Goal: Task Accomplishment & Management: Manage account settings

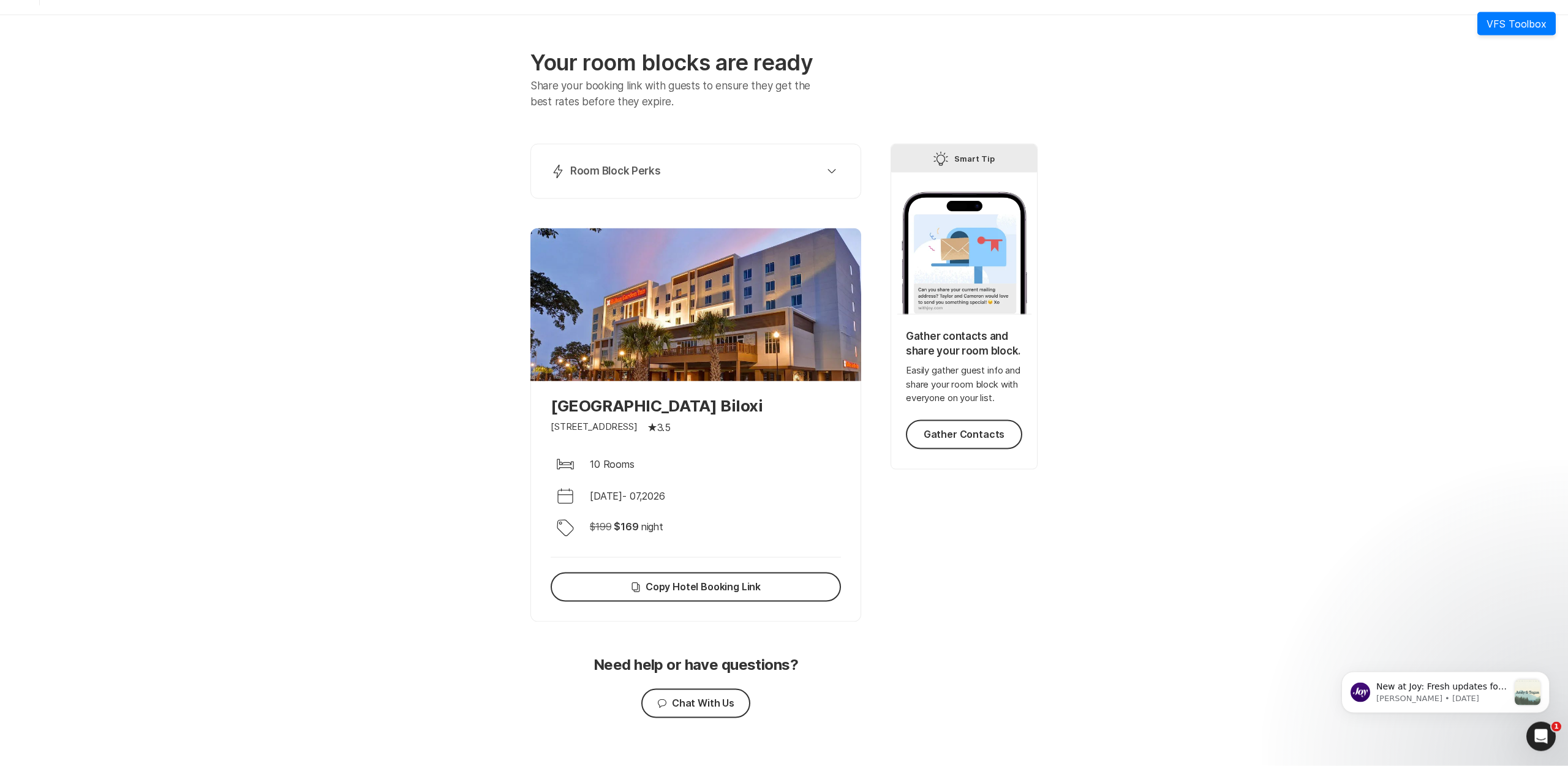
scroll to position [49, 0]
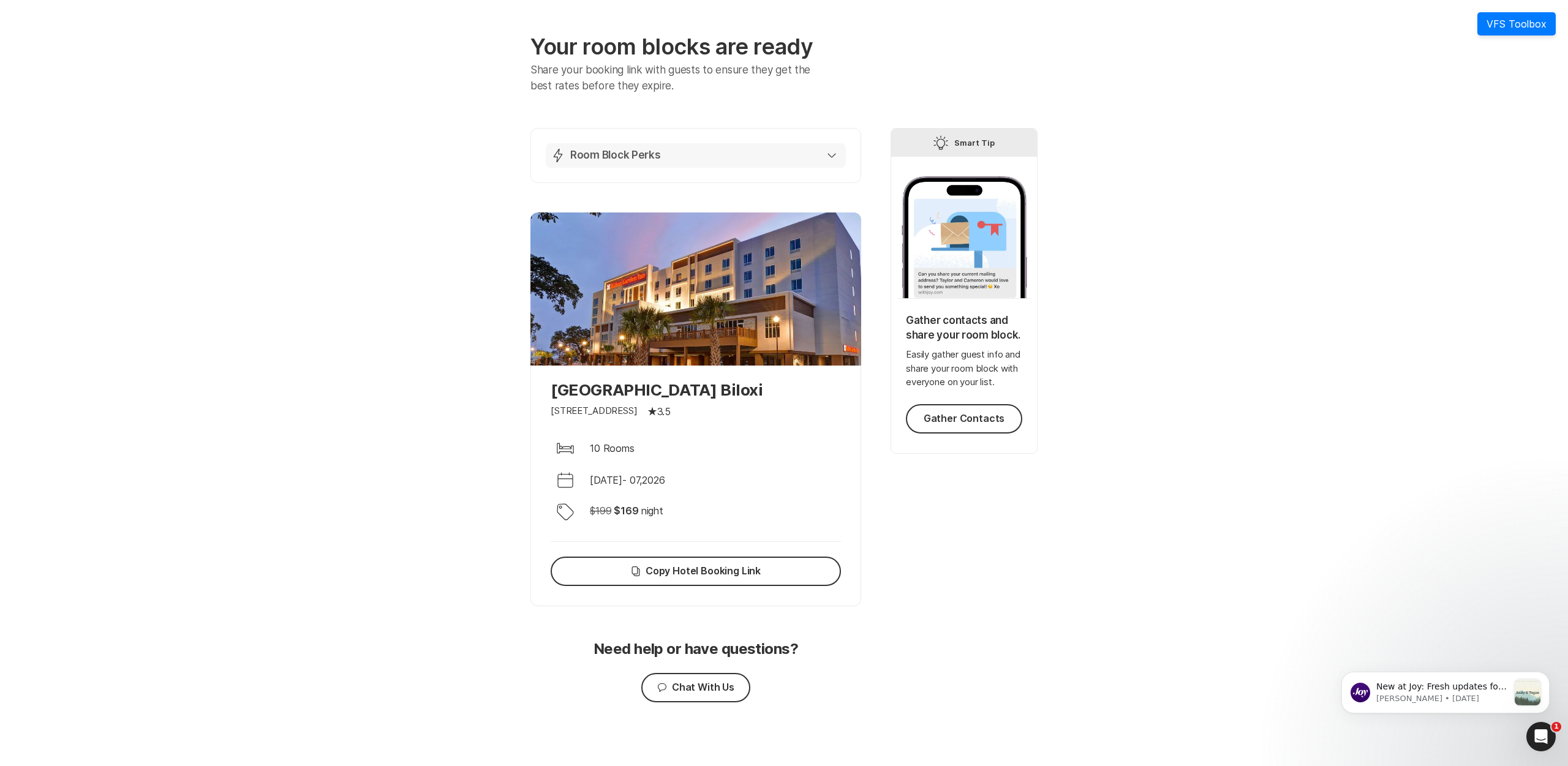
click at [839, 159] on button "Lightning Bolt Room Block Perks" at bounding box center [696, 155] width 300 height 24
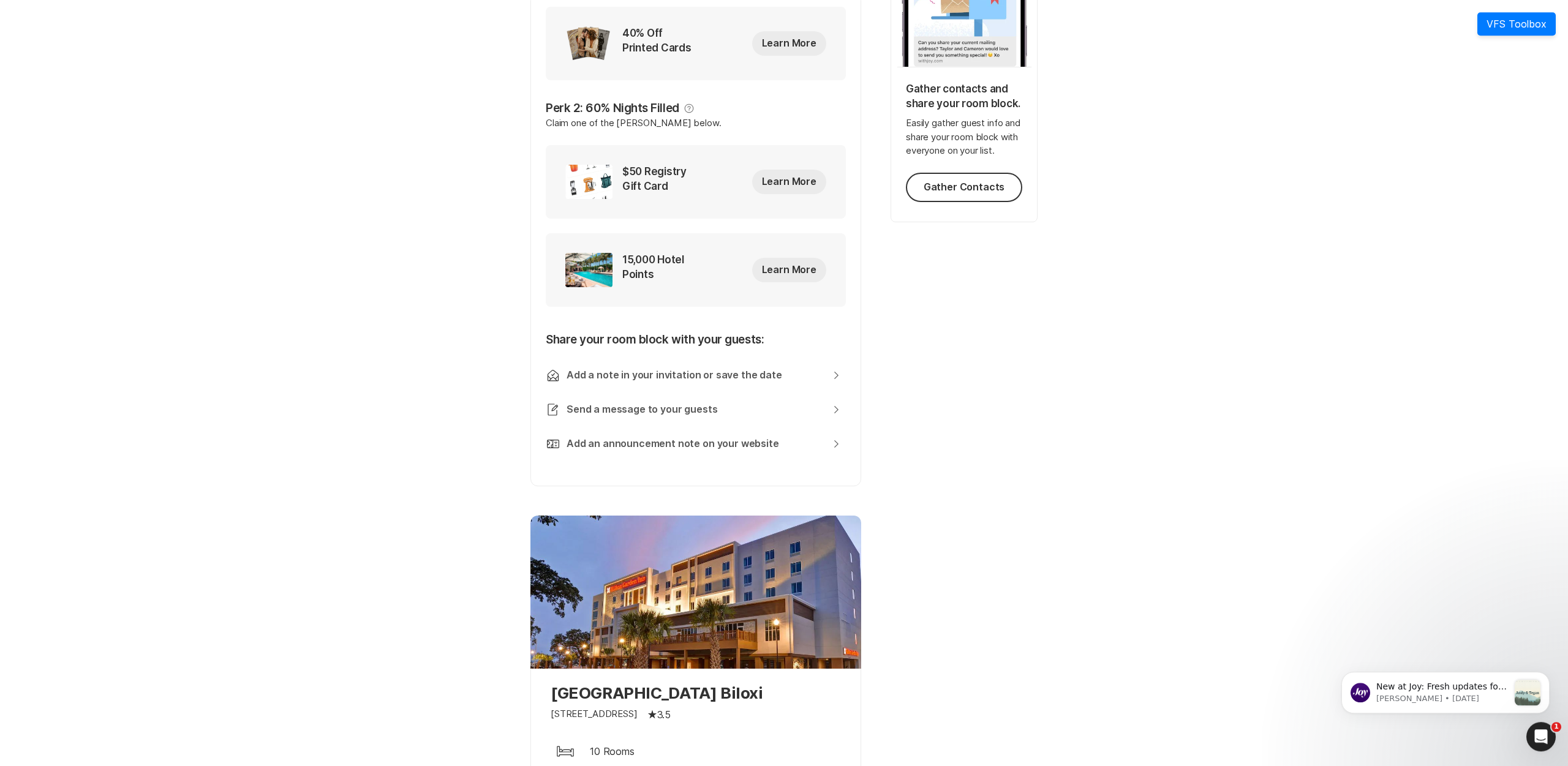
scroll to position [300, 0]
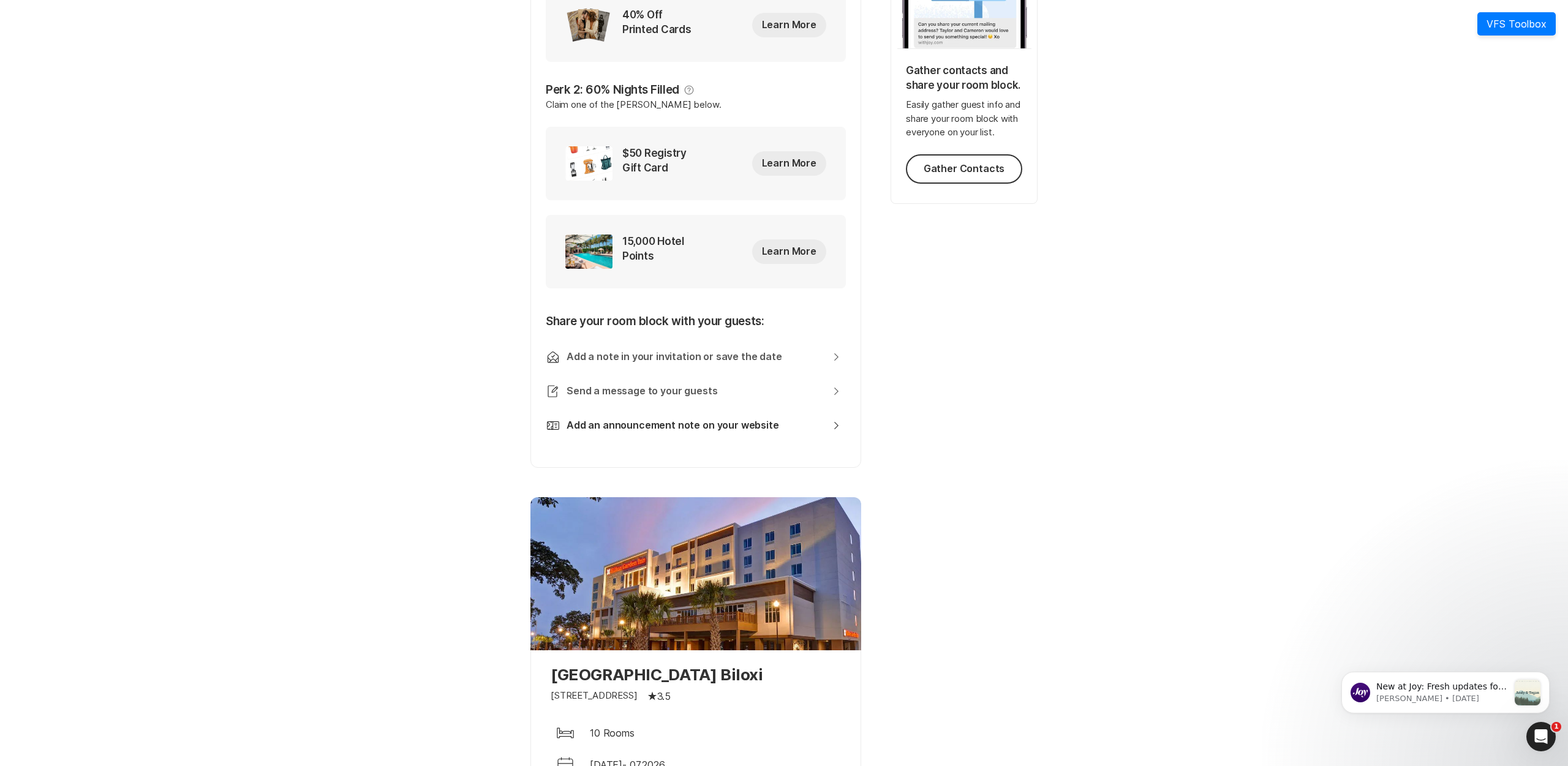
click at [780, 426] on link "Add an announcement note on your website Chevron Right Square" at bounding box center [703, 426] width 275 height 14
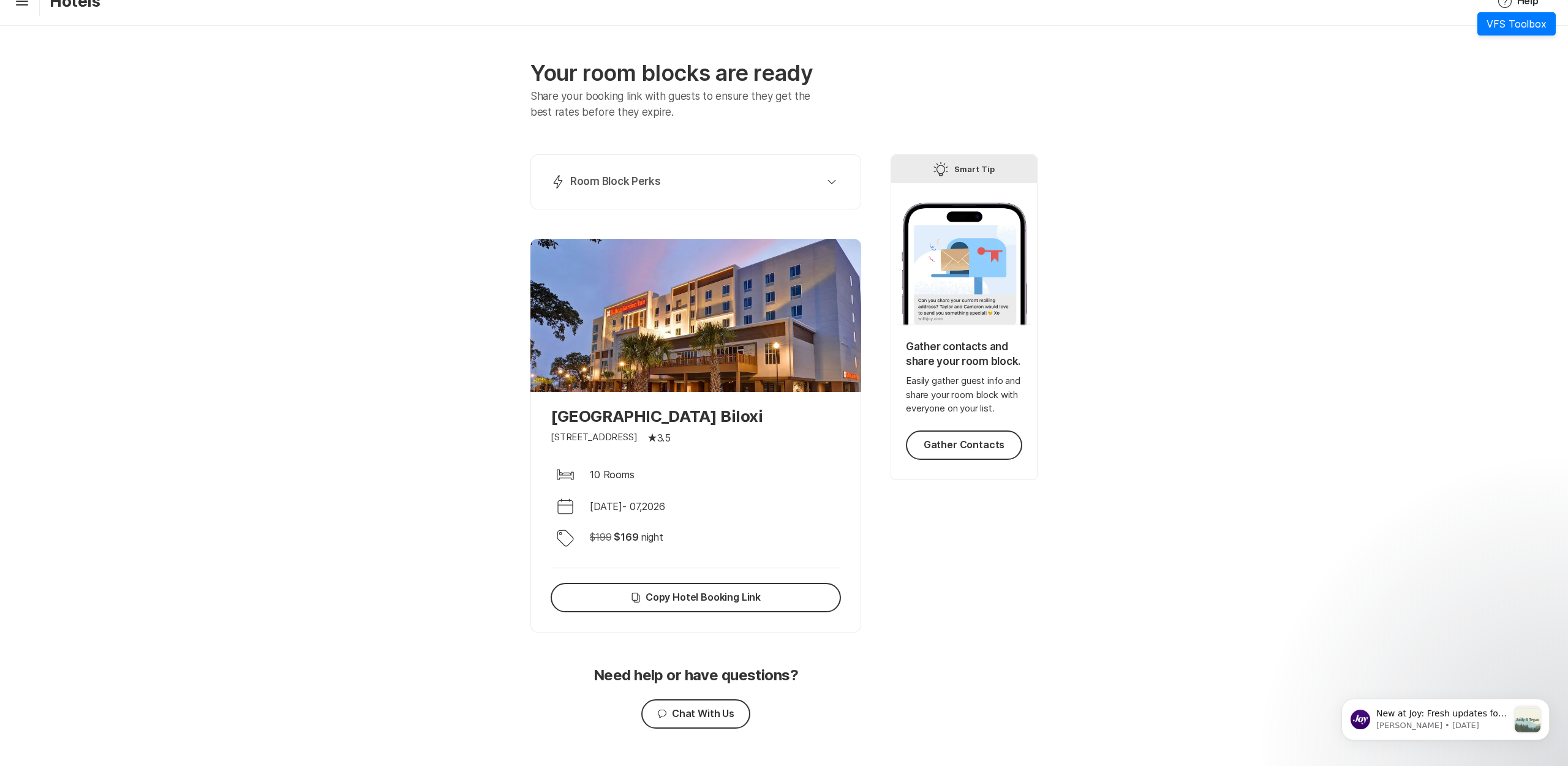
scroll to position [49, 0]
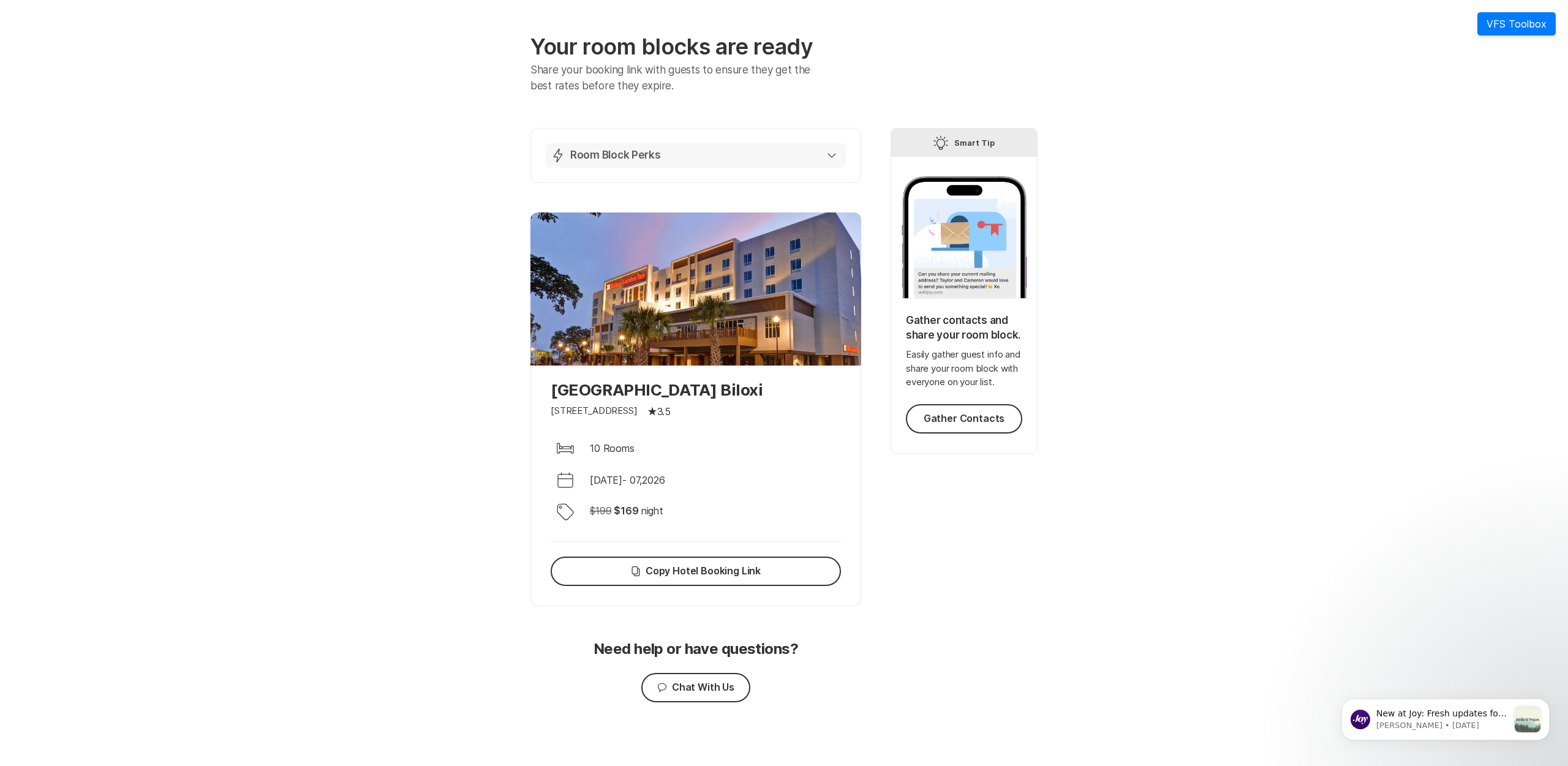
click at [838, 159] on button "Lightning Bolt Room Block Perks" at bounding box center [696, 155] width 300 height 24
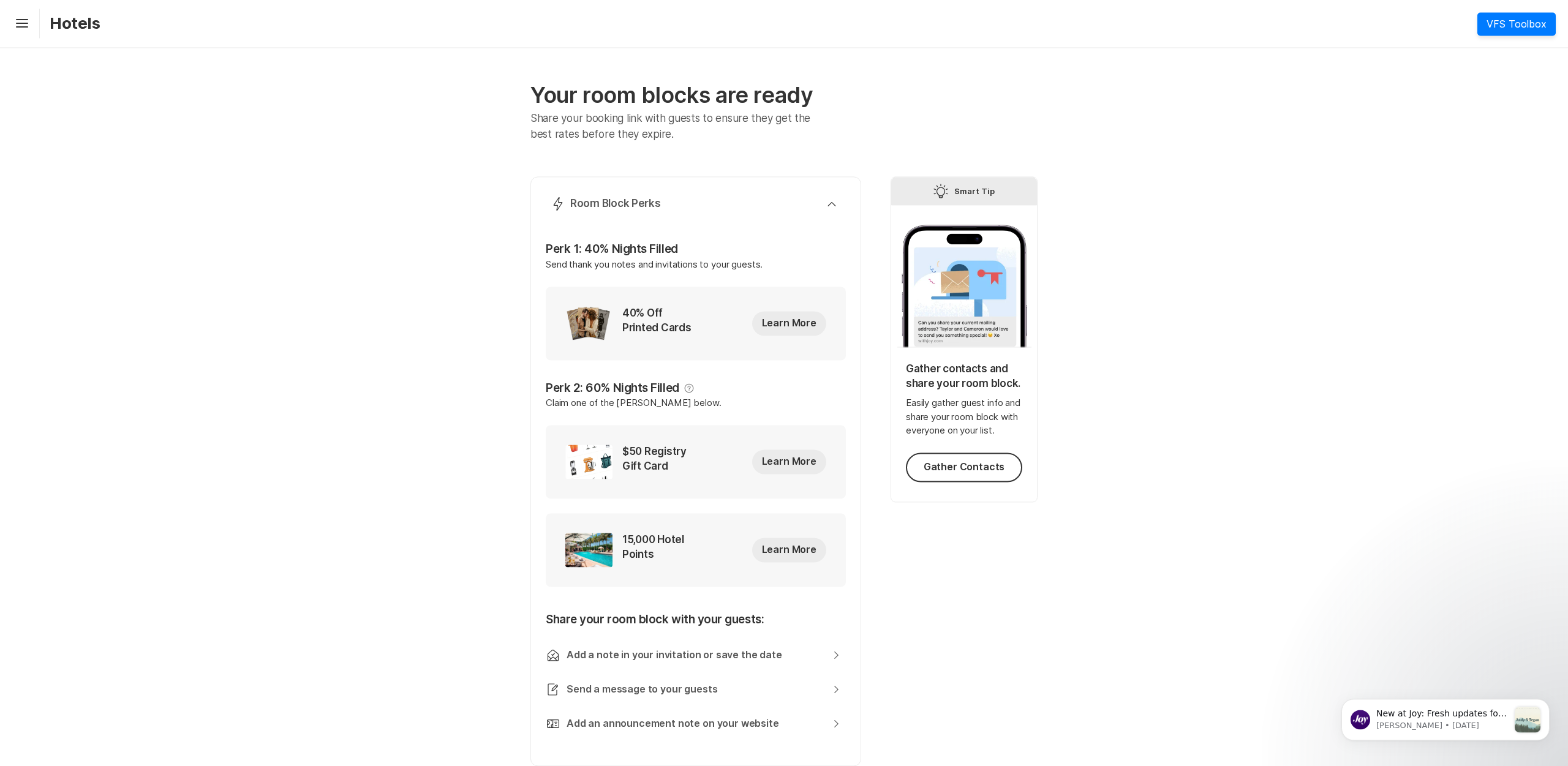
scroll to position [0, 0]
click at [19, 25] on icon "Hamburger" at bounding box center [22, 24] width 19 height 19
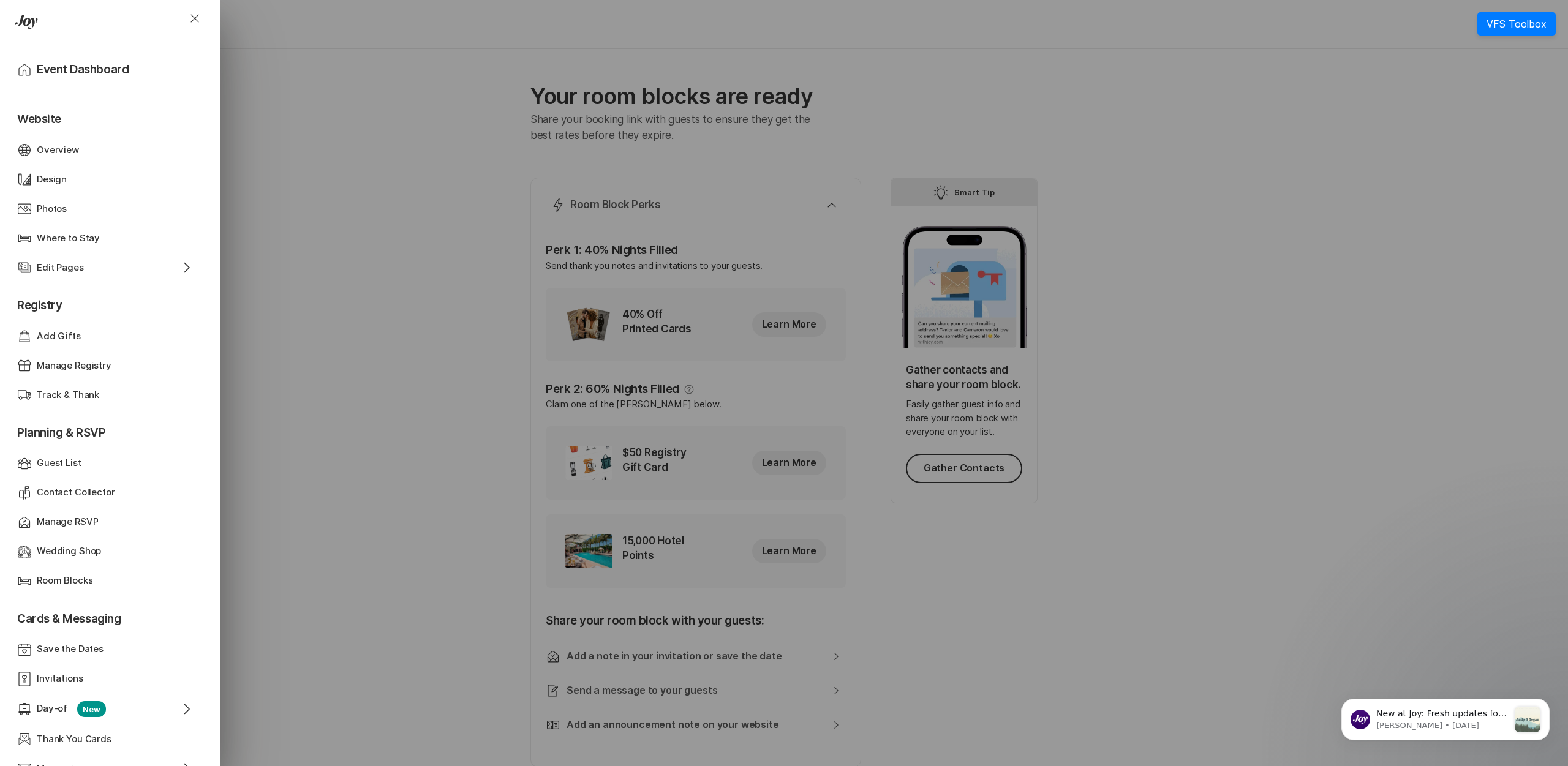
click at [454, 143] on div "Close Home Event Dashboard Website Web Globe Overview Design Design Photos Phot…" at bounding box center [784, 383] width 1568 height 766
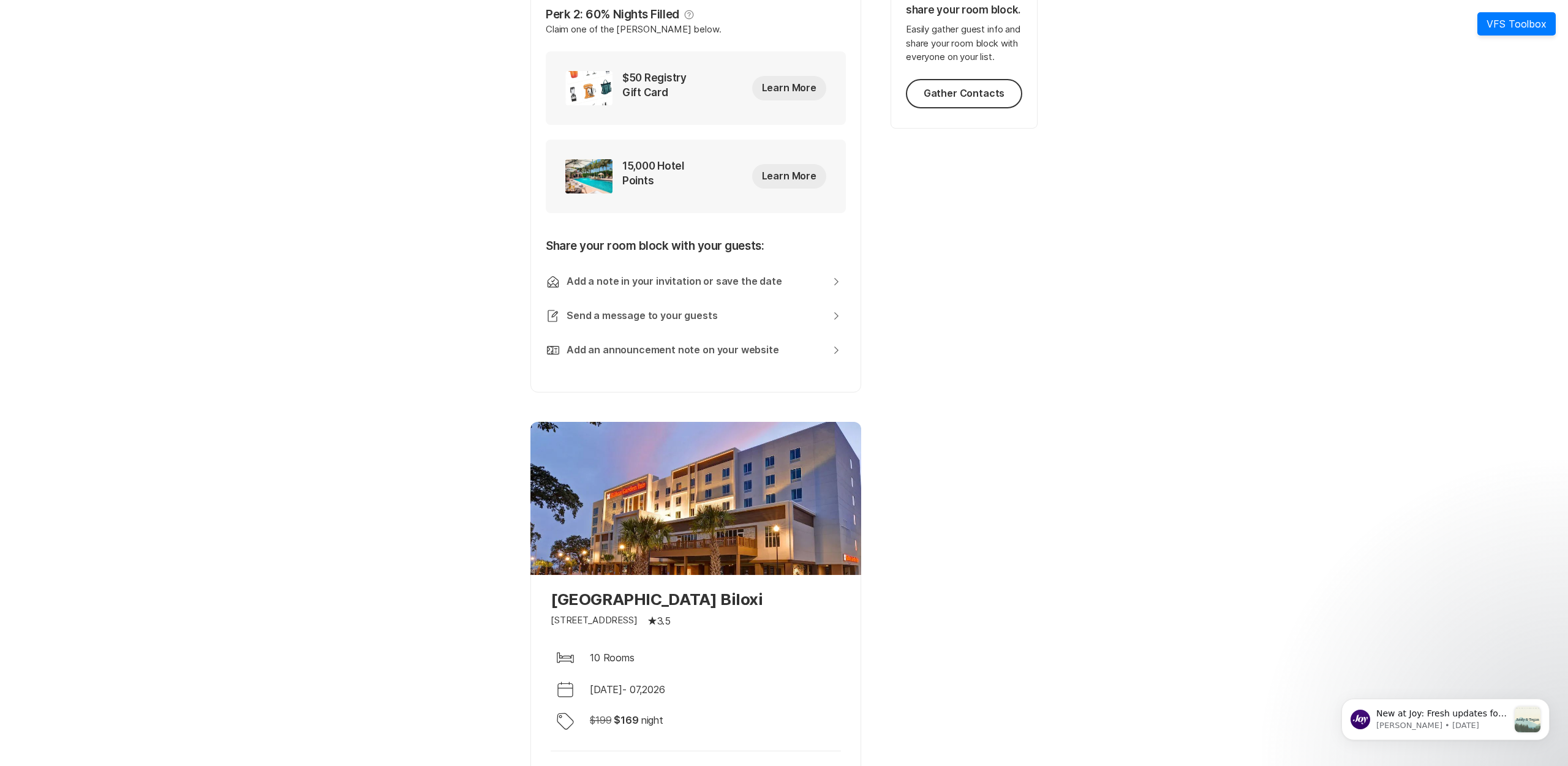
scroll to position [584, 0]
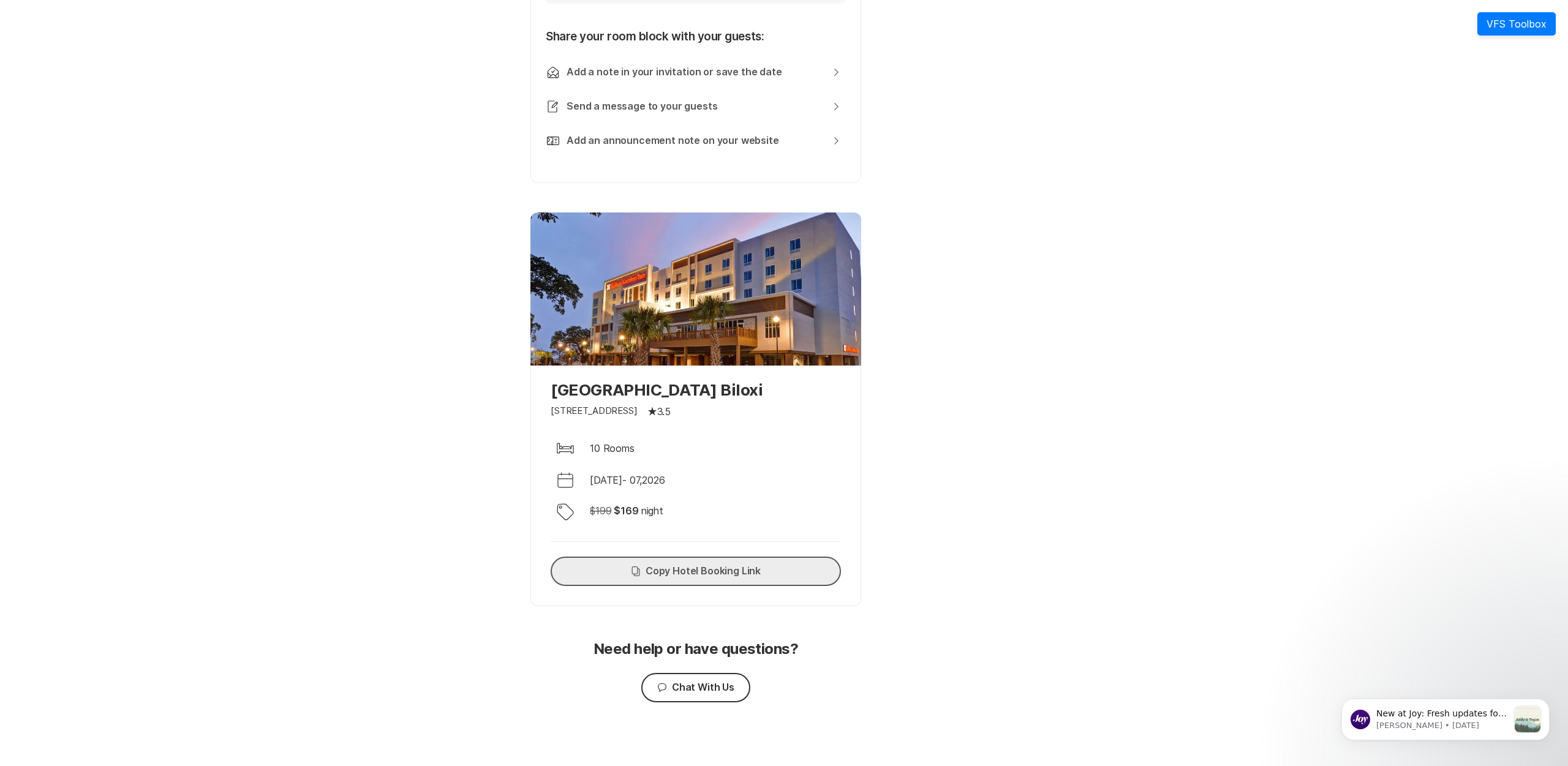
click at [755, 568] on button "Copy Copy Hotel Booking Link" at bounding box center [696, 571] width 290 height 29
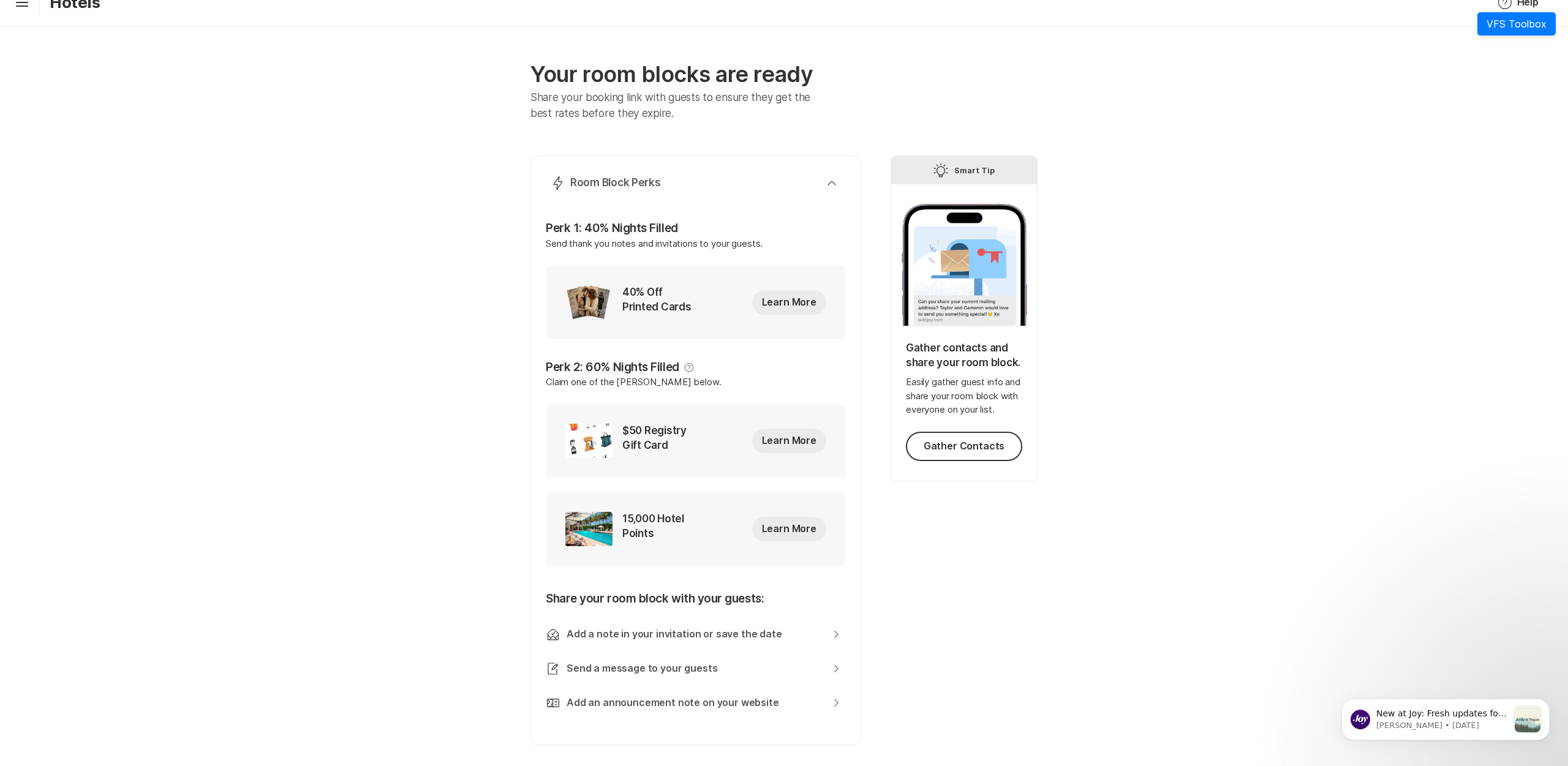
scroll to position [0, 0]
